Goal: Check status

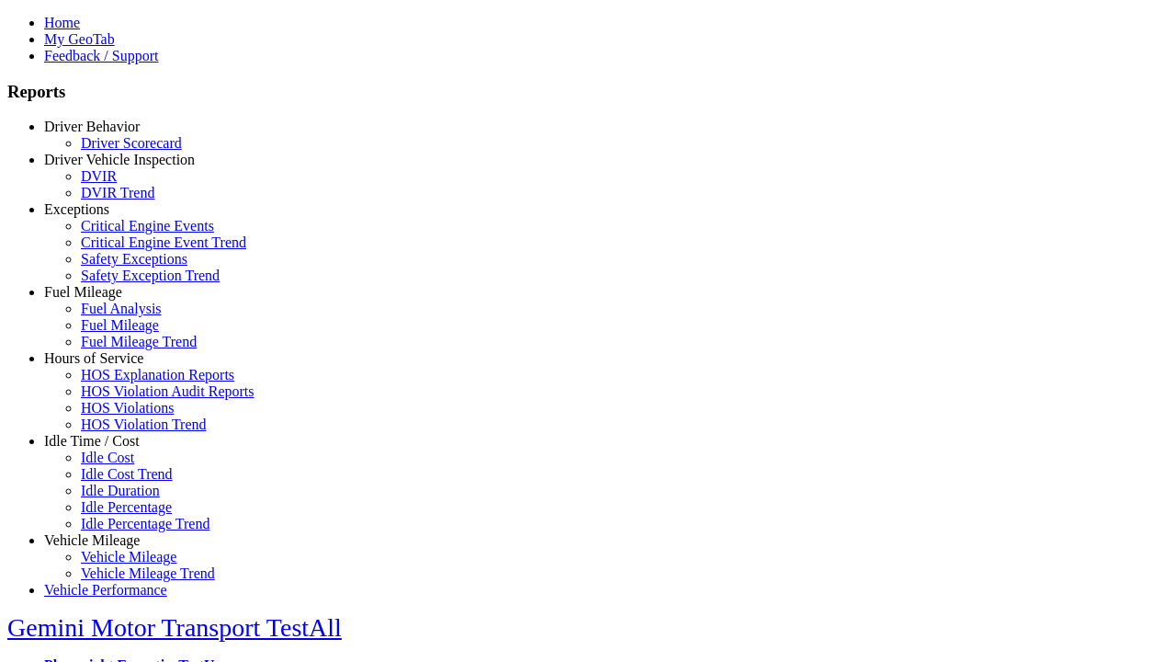
click at [106, 134] on link "Driver Behavior" at bounding box center [92, 127] width 96 height 16
click at [119, 151] on link "Driver Scorecard" at bounding box center [131, 143] width 101 height 16
